Goal: Navigation & Orientation: Find specific page/section

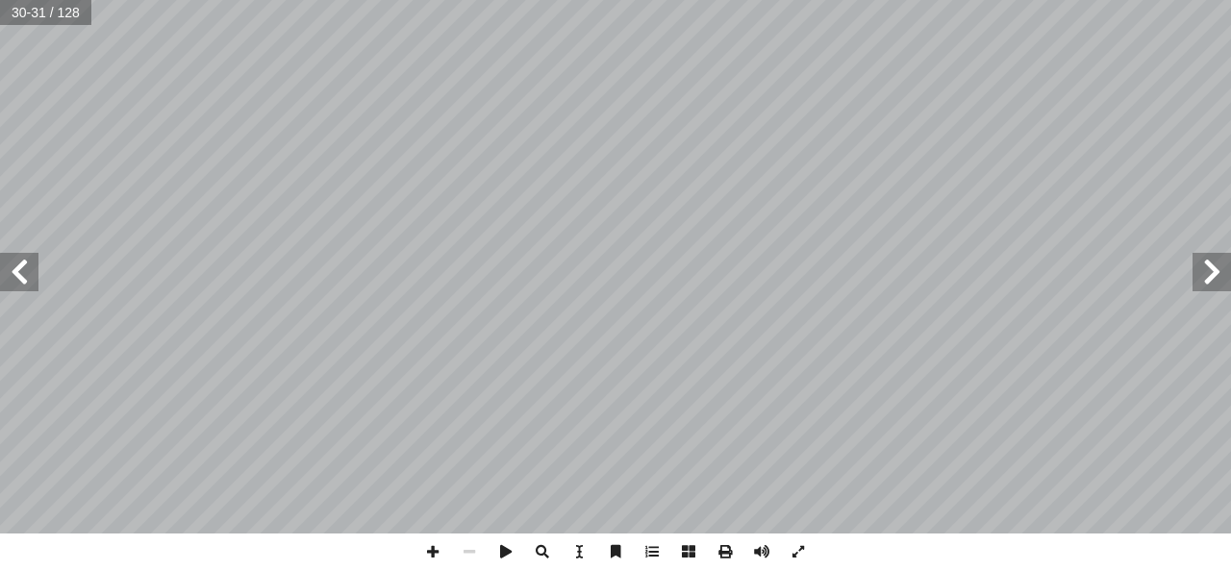
click at [21, 278] on span at bounding box center [19, 272] width 38 height 38
click at [32, 281] on span at bounding box center [19, 272] width 38 height 38
click at [1210, 275] on span at bounding box center [1212, 272] width 38 height 38
click at [19, 269] on span at bounding box center [19, 272] width 38 height 38
